Goal: Check status: Check status

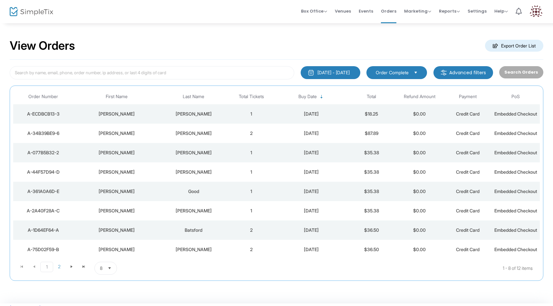
click at [287, 117] on div "[DATE]" at bounding box center [311, 114] width 69 height 6
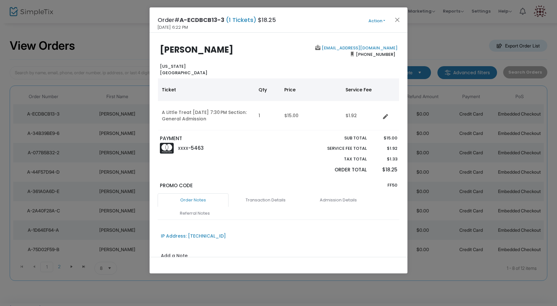
click at [442, 172] on ngb-modal-window "Order# A-ECDBCB13-3 (1 Tickets) $18.25 [DATE] 6:22 PM Action Mark Admitted Edit…" at bounding box center [278, 153] width 557 height 306
click at [396, 14] on div "Order# A-ECDBCB13-3 (1 Tickets) $18.25 [DATE] 6:22 PM Action Mark Admitted Edit…" at bounding box center [279, 19] width 258 height 25
click at [396, 15] on div "Order# A-ECDBCB13-3 (1 Tickets) $18.25 [DATE] 6:22 PM Action Mark Admitted Edit…" at bounding box center [279, 19] width 258 height 25
click at [396, 17] on button "Close" at bounding box center [397, 19] width 8 height 8
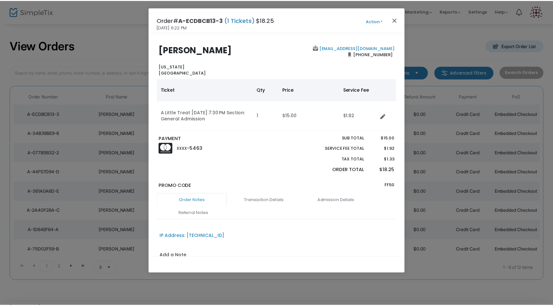
scroll to position [5, 0]
